Goal: Share content: Share content

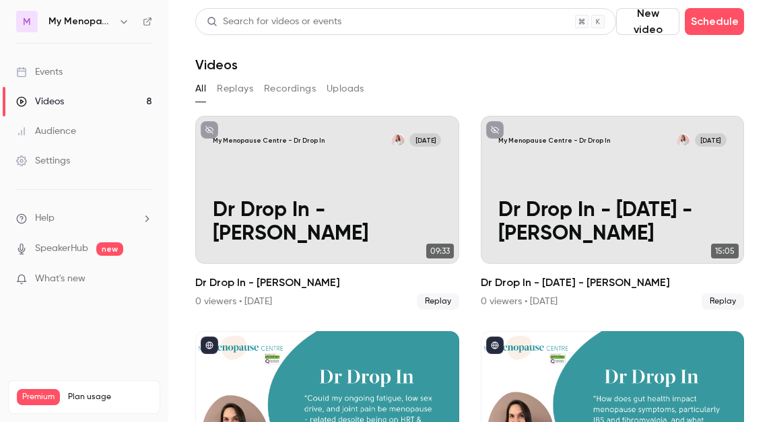
click at [121, 22] on icon "button" at bounding box center [124, 21] width 6 height 3
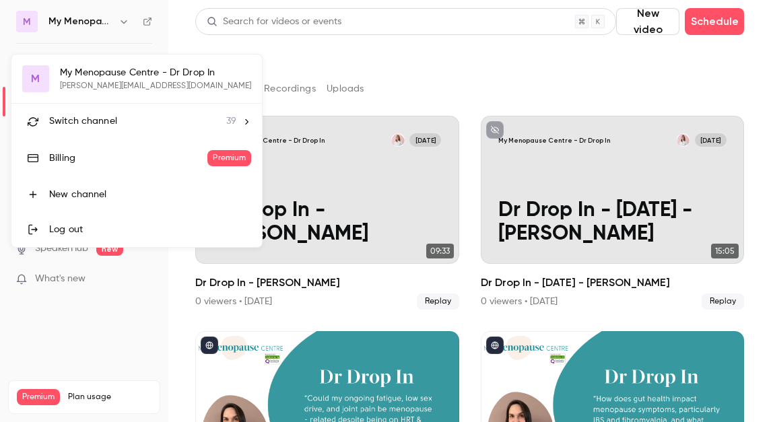
click at [100, 118] on span "Switch channel" at bounding box center [83, 121] width 68 height 14
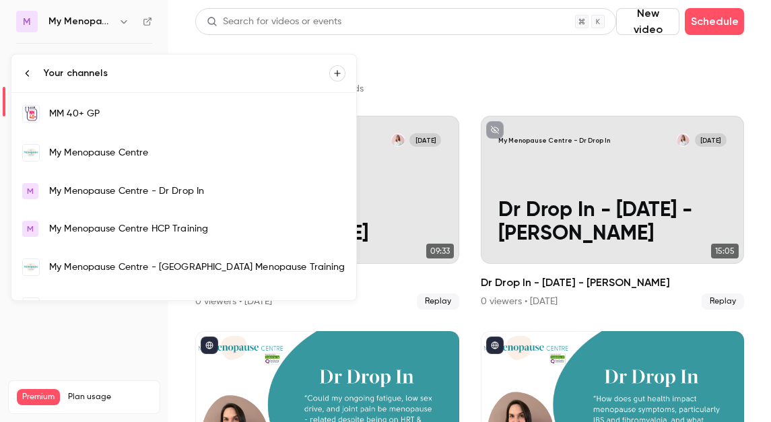
scroll to position [951, 0]
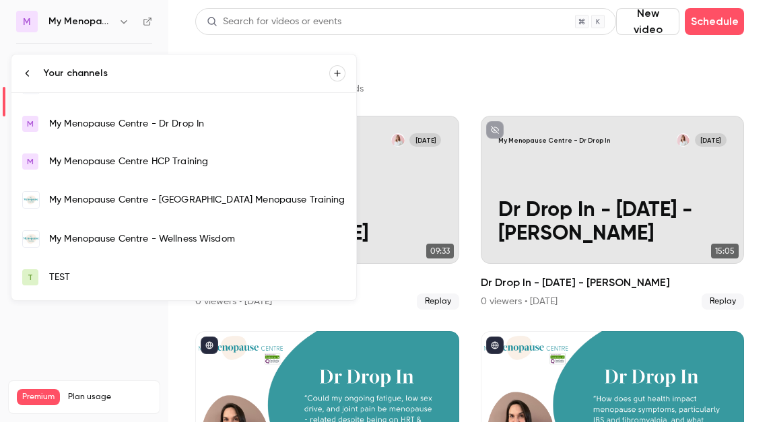
click at [88, 238] on div "My Menopause Centre - Wellness Wisdom" at bounding box center [197, 238] width 296 height 13
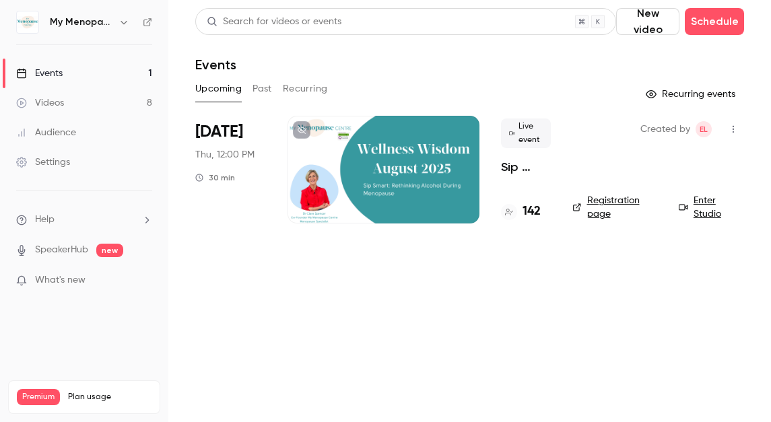
click at [258, 86] on button "Past" at bounding box center [262, 89] width 20 height 22
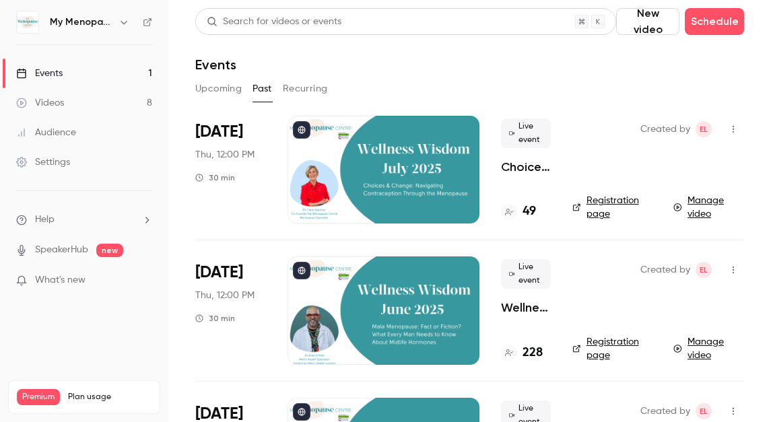
click at [408, 169] on div at bounding box center [383, 170] width 192 height 108
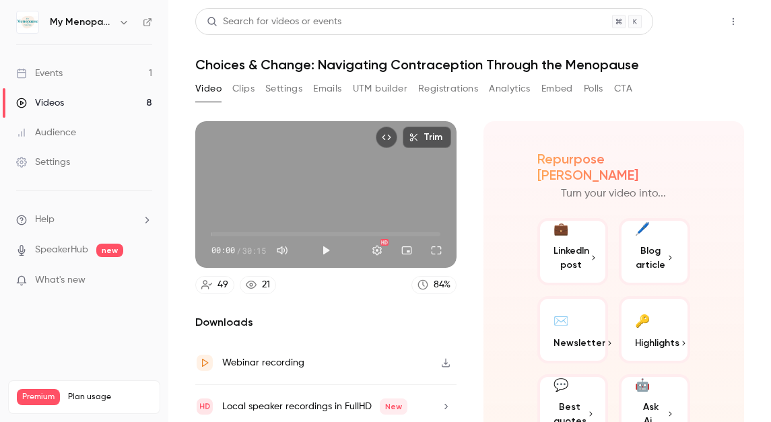
click at [687, 17] on button "Share" at bounding box center [684, 21] width 53 height 27
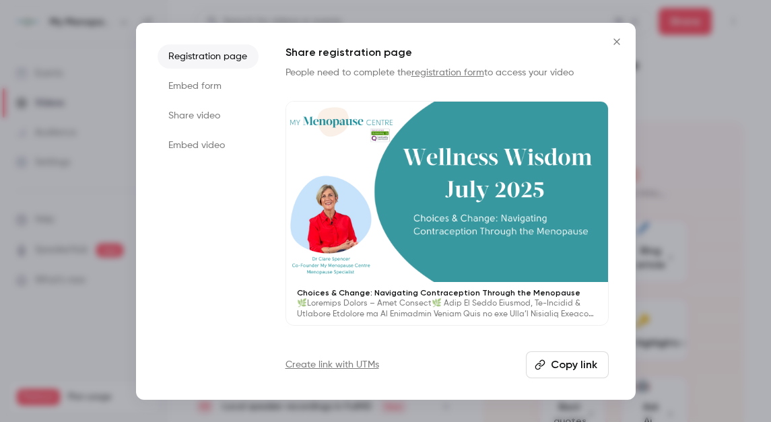
click at [203, 114] on li "Share video" at bounding box center [208, 116] width 101 height 24
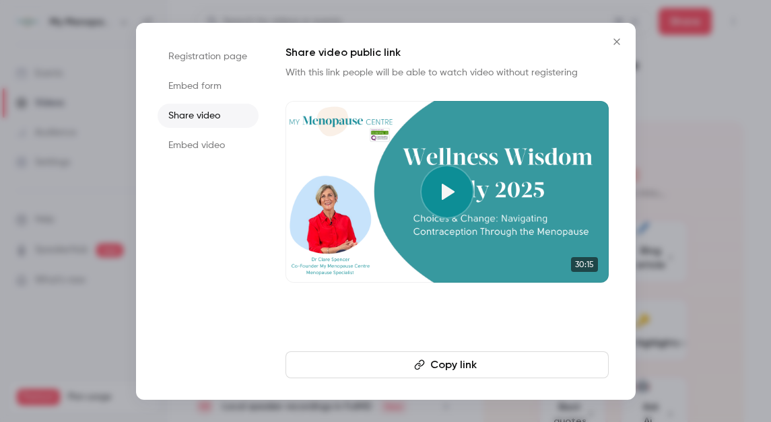
click at [452, 368] on button "Copy link" at bounding box center [446, 364] width 323 height 27
click at [616, 41] on icon "Close" at bounding box center [616, 41] width 6 height 6
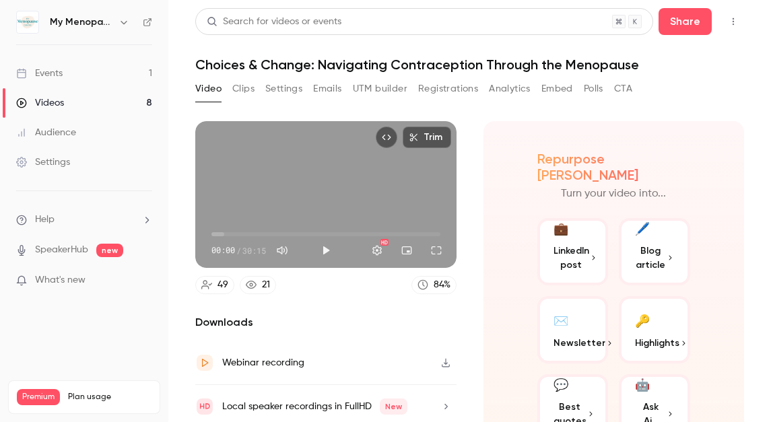
click at [246, 88] on button "Clips" at bounding box center [243, 89] width 22 height 22
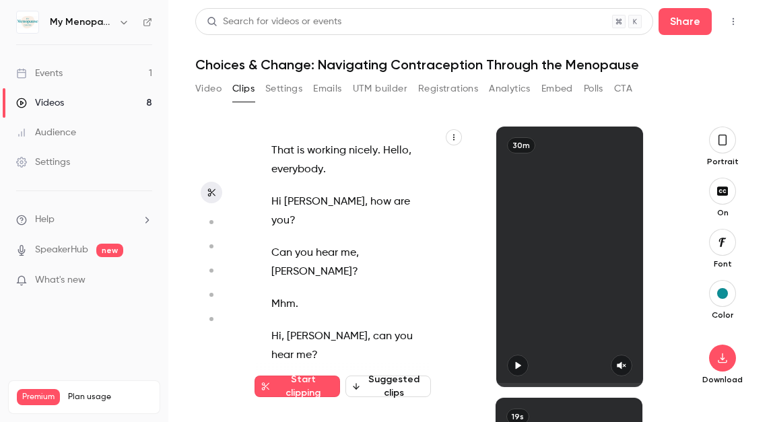
click at [285, 85] on button "Settings" at bounding box center [283, 89] width 37 height 22
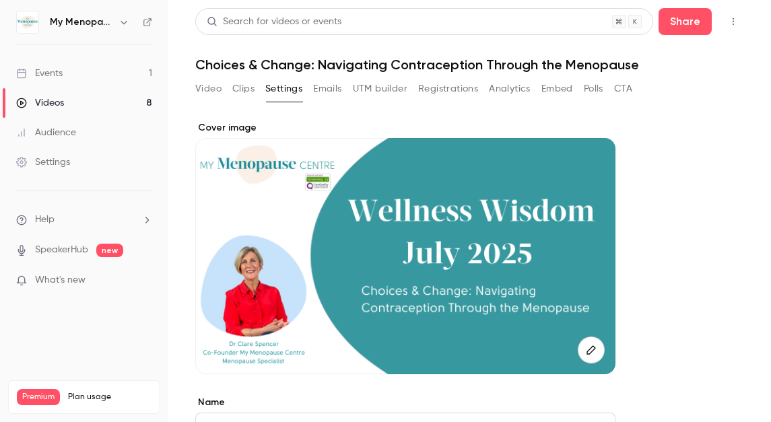
click at [444, 88] on button "Registrations" at bounding box center [448, 89] width 60 height 22
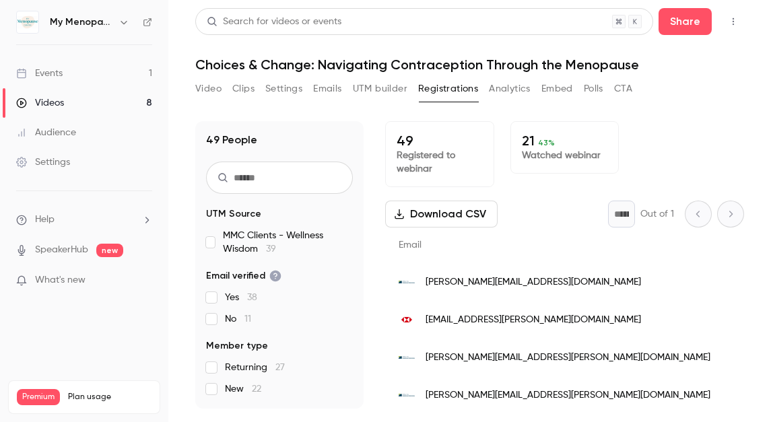
click at [208, 88] on button "Video" at bounding box center [208, 89] width 26 height 22
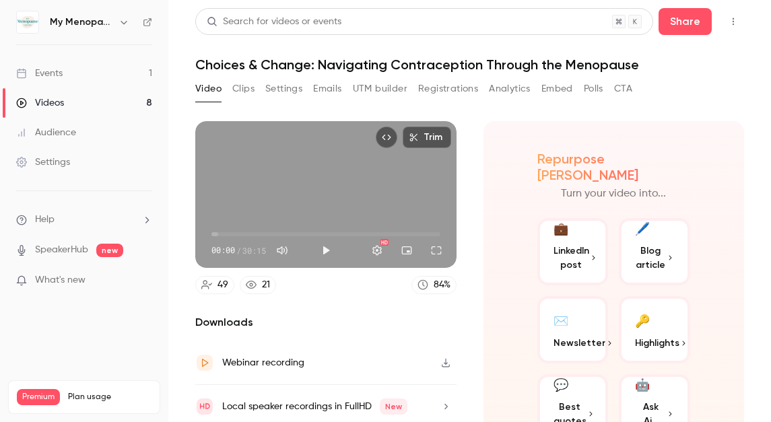
click at [241, 90] on button "Clips" at bounding box center [243, 89] width 22 height 22
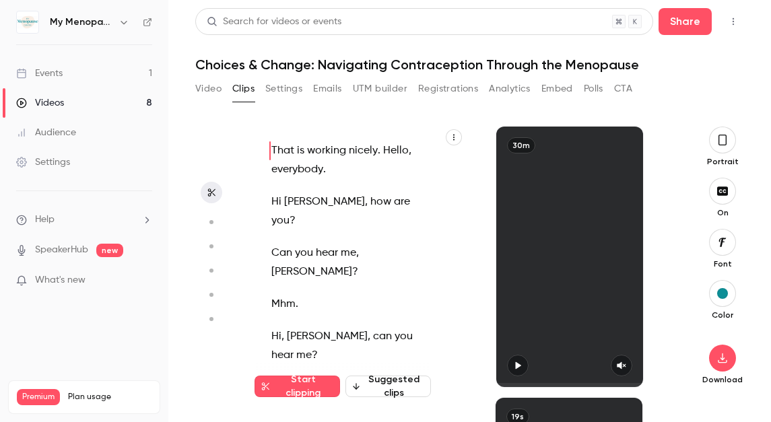
click at [204, 88] on button "Video" at bounding box center [208, 89] width 26 height 22
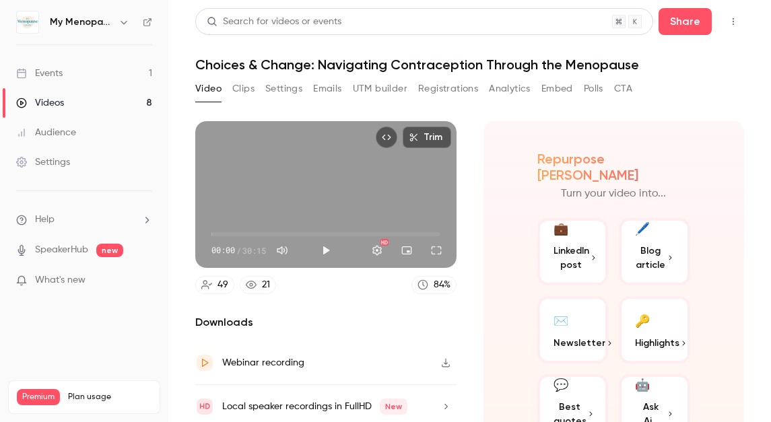
scroll to position [50, 0]
